Goal: Information Seeking & Learning: Learn about a topic

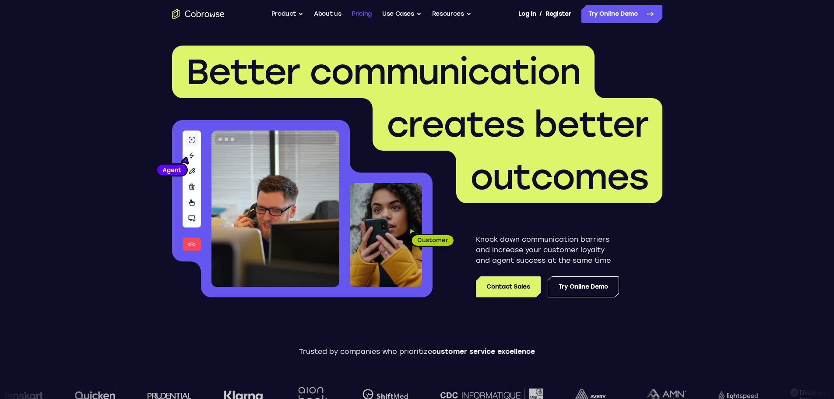
click at [357, 9] on link "Pricing" at bounding box center [362, 14] width 20 height 18
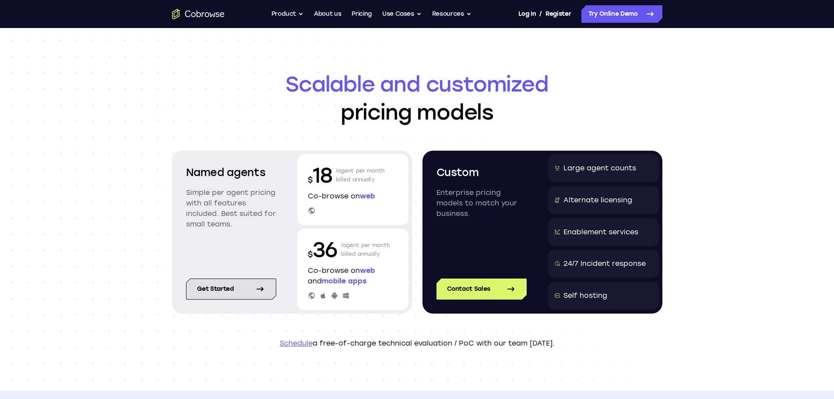
click at [216, 288] on link "Get started" at bounding box center [231, 289] width 90 height 21
click at [286, 14] on button "Product" at bounding box center [288, 14] width 32 height 18
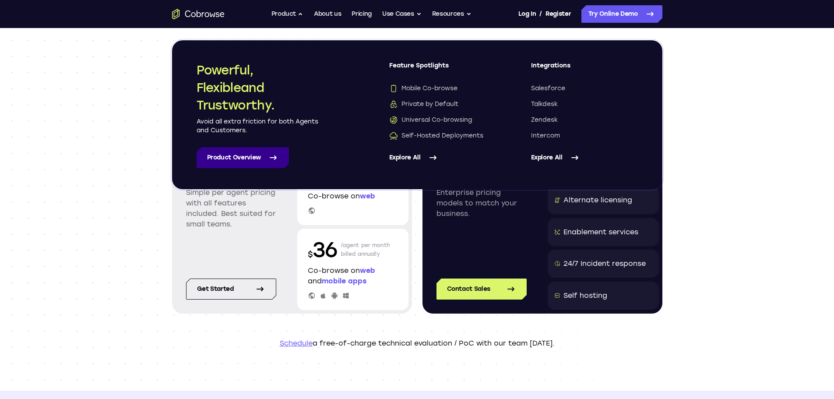
click at [240, 156] on link "Product Overview" at bounding box center [243, 157] width 92 height 21
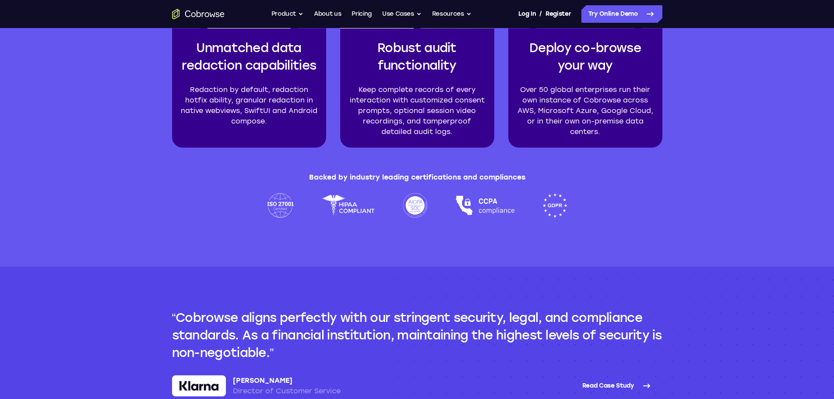
scroll to position [2321, 0]
